Goal: Task Accomplishment & Management: Use online tool/utility

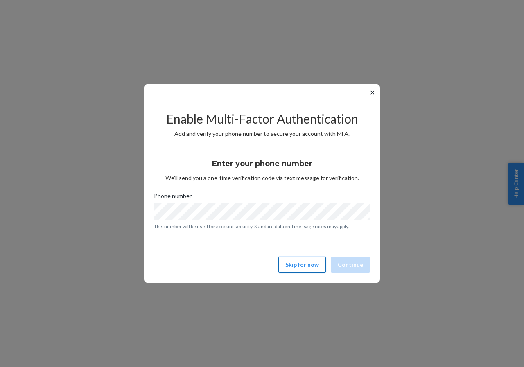
click at [309, 265] on button "Skip for now" at bounding box center [303, 265] width 48 height 16
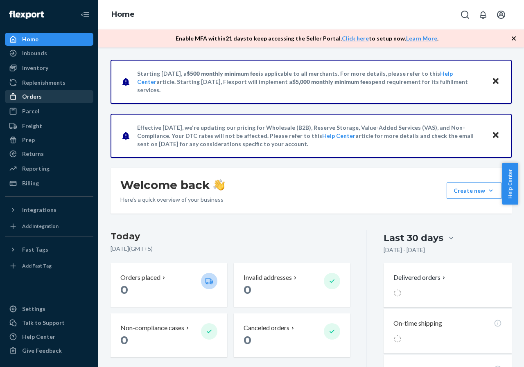
click at [21, 95] on div at bounding box center [15, 97] width 13 height 8
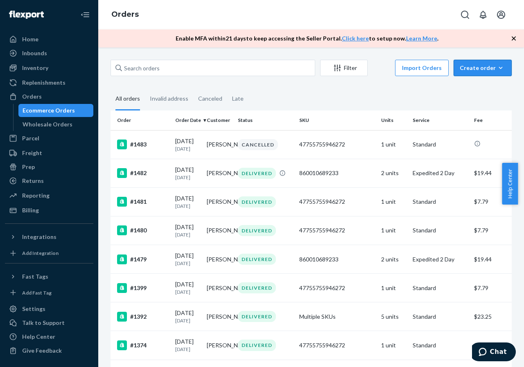
click at [490, 68] on div "Create order" at bounding box center [483, 68] width 46 height 8
click at [485, 82] on button "Ecommerce order" at bounding box center [495, 88] width 79 height 18
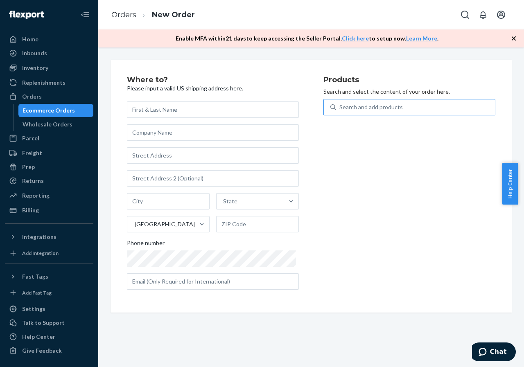
click at [381, 104] on div "Search and add products" at bounding box center [371, 107] width 63 height 8
click at [340, 104] on input "Search and add products" at bounding box center [340, 107] width 1 height 8
click at [30, 70] on div "Inventory" at bounding box center [35, 68] width 26 height 8
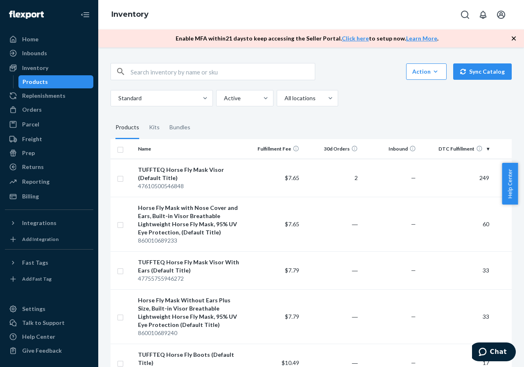
click at [247, 118] on fieldset "Products Kits Bundles" at bounding box center [311, 127] width 401 height 23
click at [31, 69] on div "Inventory" at bounding box center [35, 68] width 26 height 8
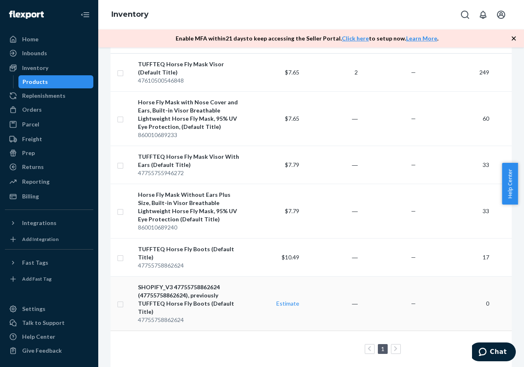
scroll to position [120, 0]
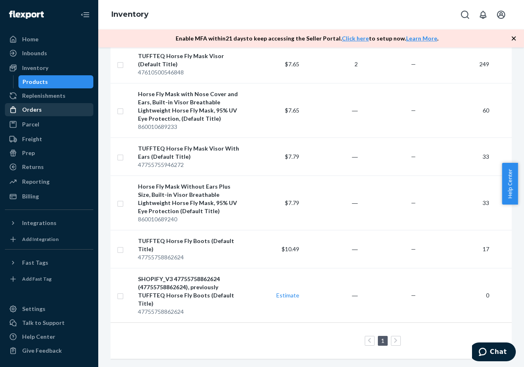
click at [40, 114] on div "Orders" at bounding box center [49, 109] width 87 height 11
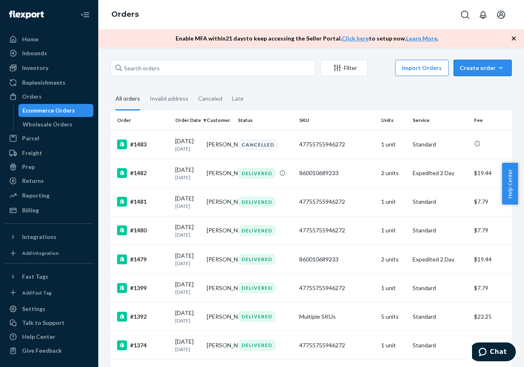
click at [476, 67] on div "Create order" at bounding box center [483, 68] width 46 height 8
click at [485, 85] on span "Ecommerce order" at bounding box center [488, 88] width 51 height 6
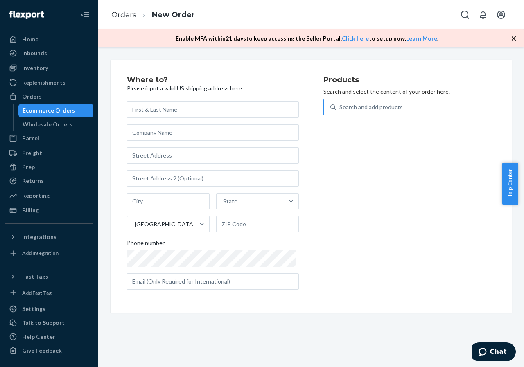
click at [374, 106] on div "Search and add products" at bounding box center [371, 107] width 63 height 8
click at [340, 106] on input "Search and add products" at bounding box center [340, 107] width 1 height 8
type input "with"
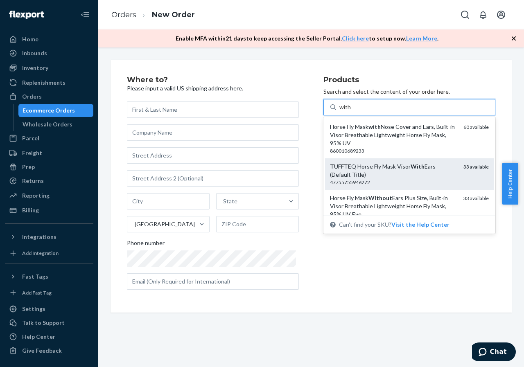
click at [415, 176] on div "TUFFTEQ Horse Fly Mask Visor With Ears (Default Title)" at bounding box center [393, 171] width 127 height 16
click at [351, 111] on input "with" at bounding box center [346, 107] width 12 height 8
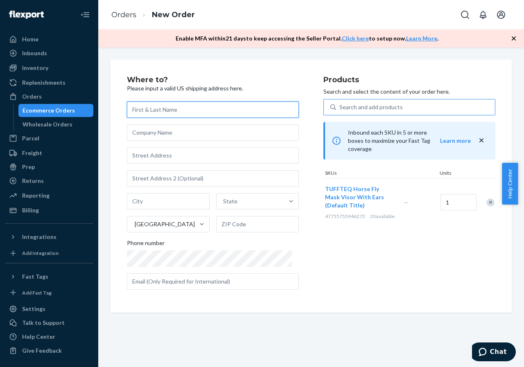
click at [175, 113] on input "text" at bounding box center [213, 110] width 172 height 16
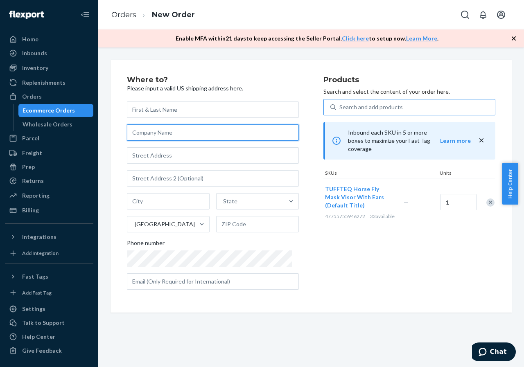
click at [170, 138] on input "text" at bounding box center [213, 133] width 172 height 16
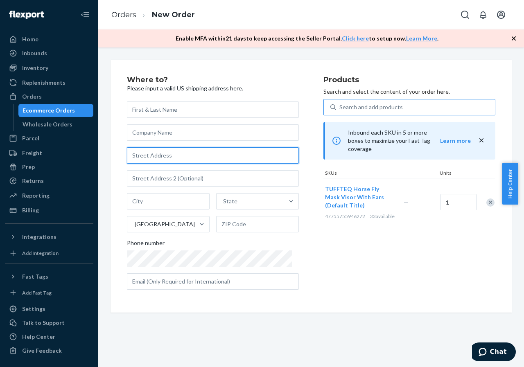
click at [172, 157] on input "text" at bounding box center [213, 155] width 172 height 16
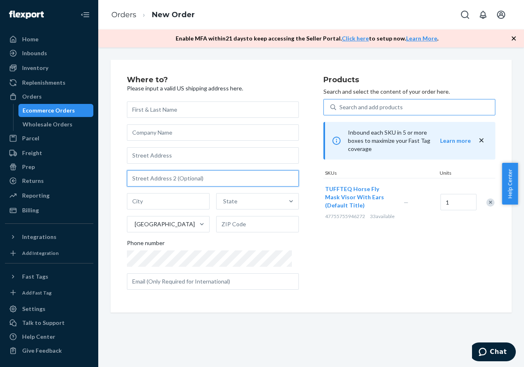
click at [145, 176] on input "text" at bounding box center [213, 178] width 172 height 16
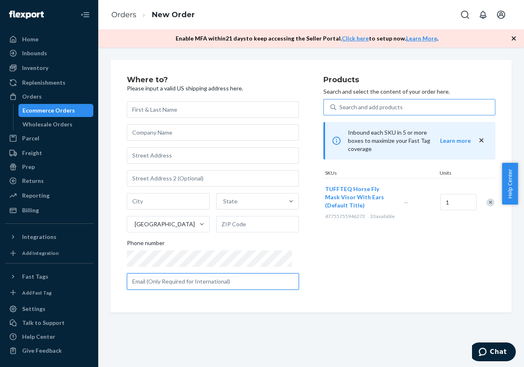
click at [163, 285] on input "text" at bounding box center [213, 282] width 172 height 16
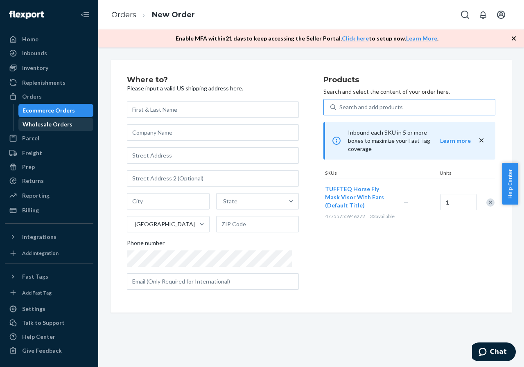
click at [54, 126] on div "Wholesale Orders" at bounding box center [48, 124] width 50 height 8
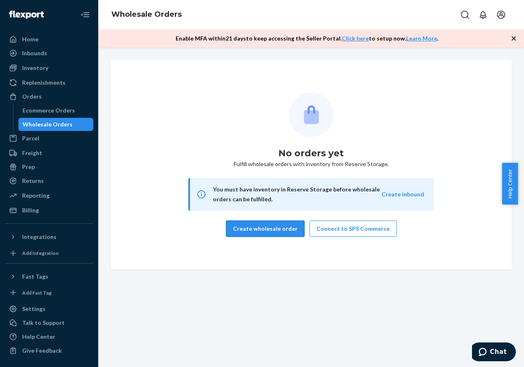
click at [282, 232] on button "Create wholesale order" at bounding box center [265, 229] width 79 height 16
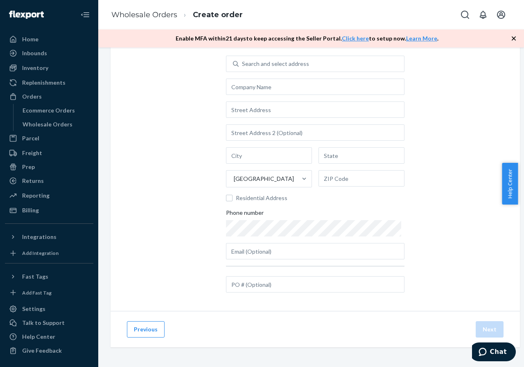
scroll to position [50, 0]
click at [293, 279] on input "text" at bounding box center [315, 285] width 179 height 16
click at [28, 93] on div "Orders" at bounding box center [32, 97] width 20 height 8
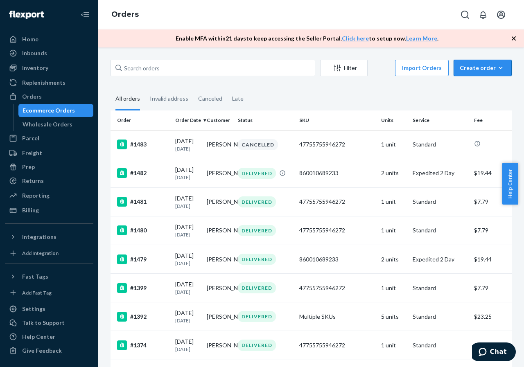
click at [475, 66] on div "Create order" at bounding box center [483, 68] width 46 height 8
click at [476, 85] on span "Ecommerce order" at bounding box center [488, 88] width 51 height 6
